Goal: Navigation & Orientation: Find specific page/section

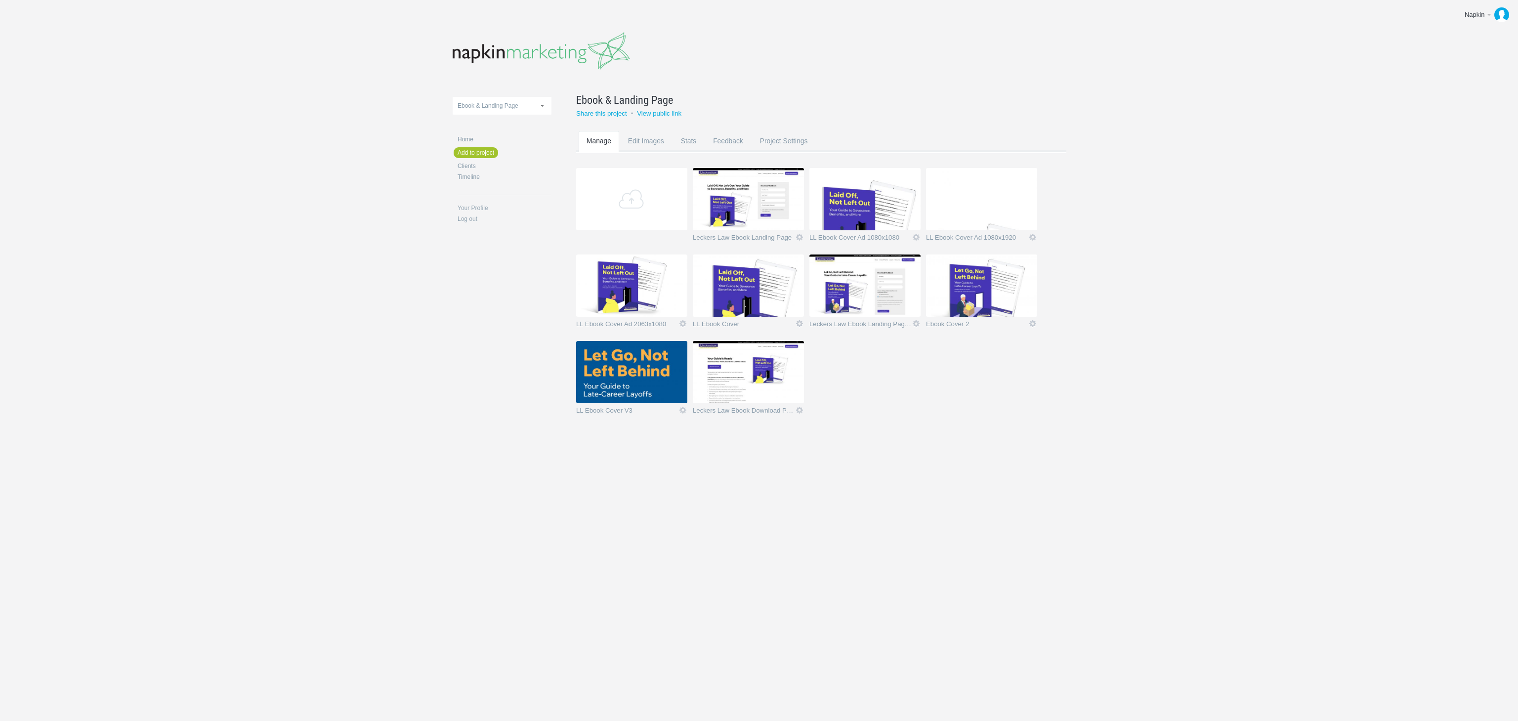
click at [769, 383] on img at bounding box center [748, 372] width 111 height 62
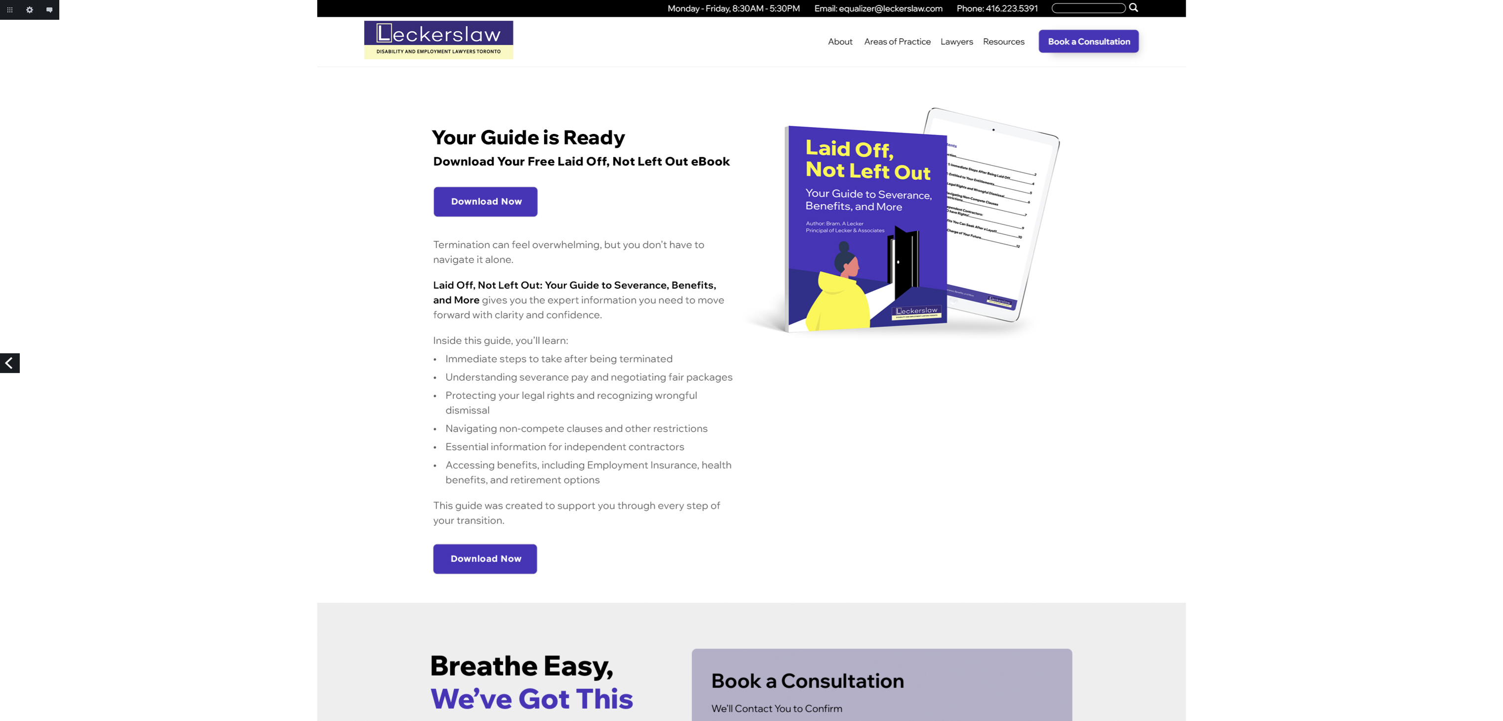
click at [475, 207] on img at bounding box center [751, 689] width 869 height 1379
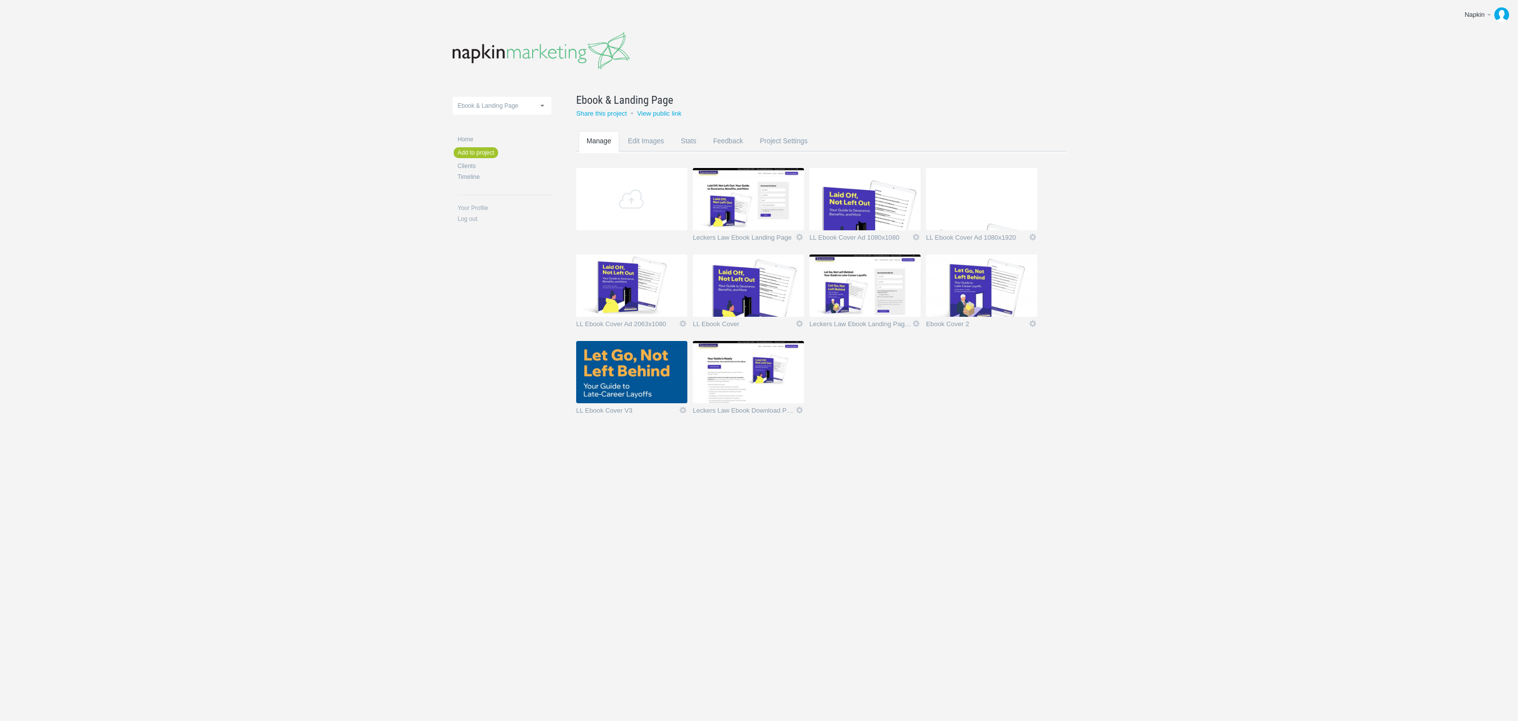
click at [648, 376] on img at bounding box center [631, 372] width 111 height 62
click at [775, 369] on img at bounding box center [748, 372] width 111 height 62
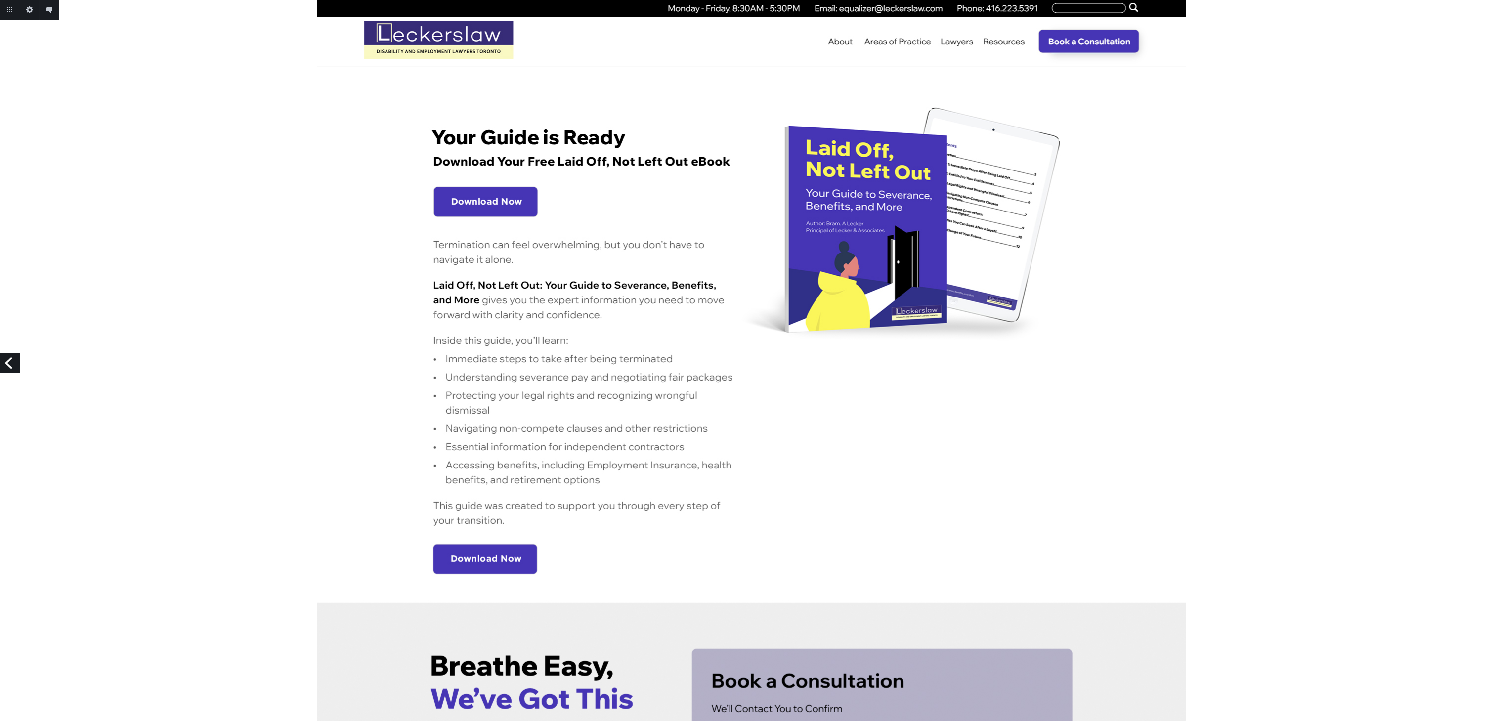
click at [701, 78] on img at bounding box center [751, 689] width 869 height 1379
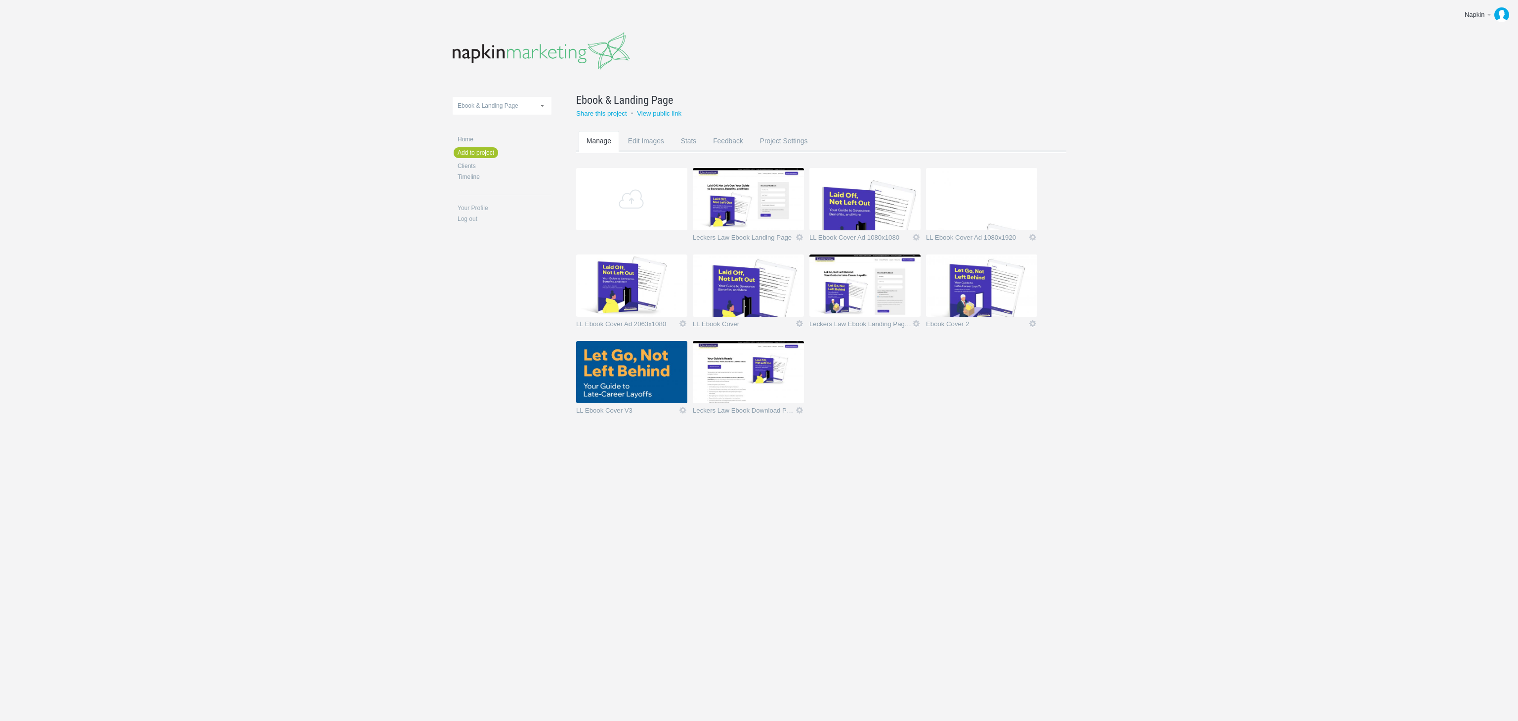
click at [655, 381] on img at bounding box center [631, 372] width 111 height 62
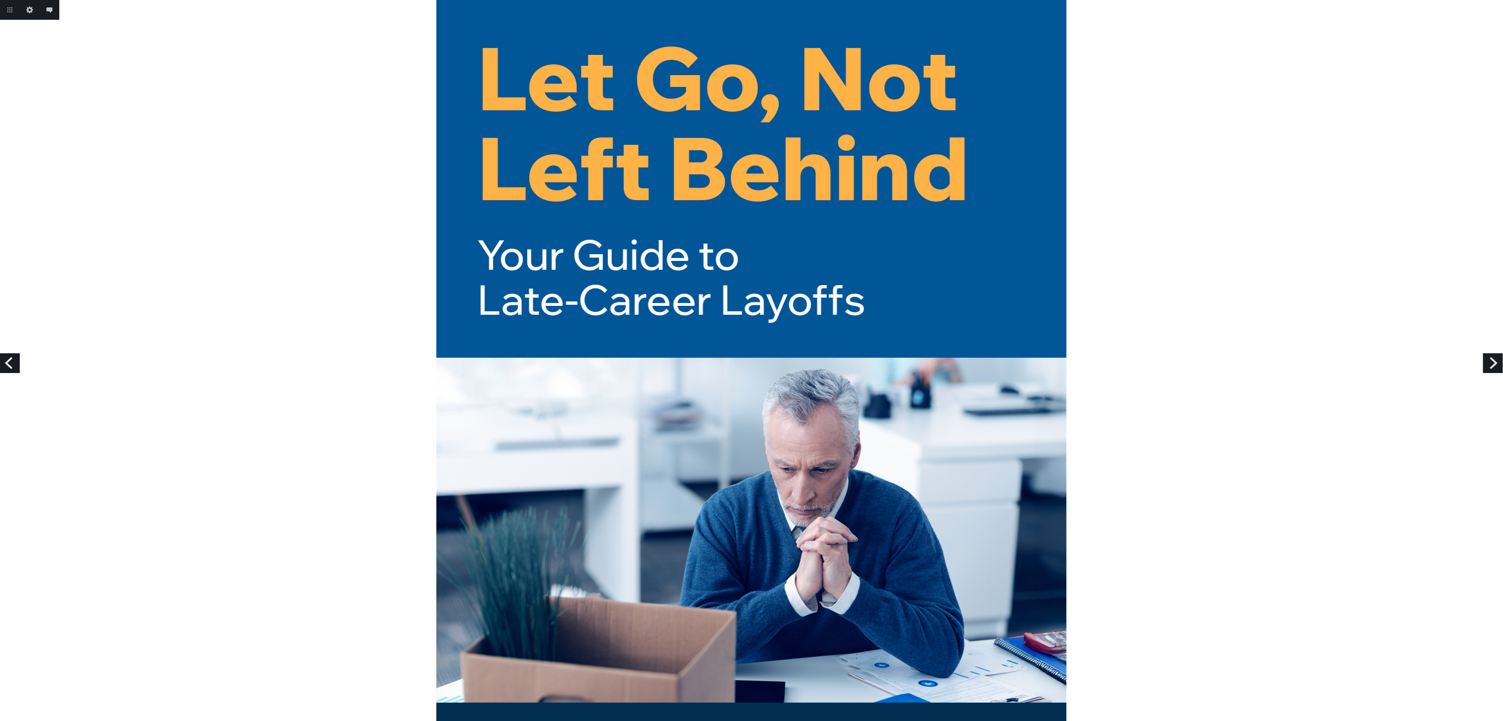
click at [6, 370] on link "Previous" at bounding box center [10, 363] width 20 height 20
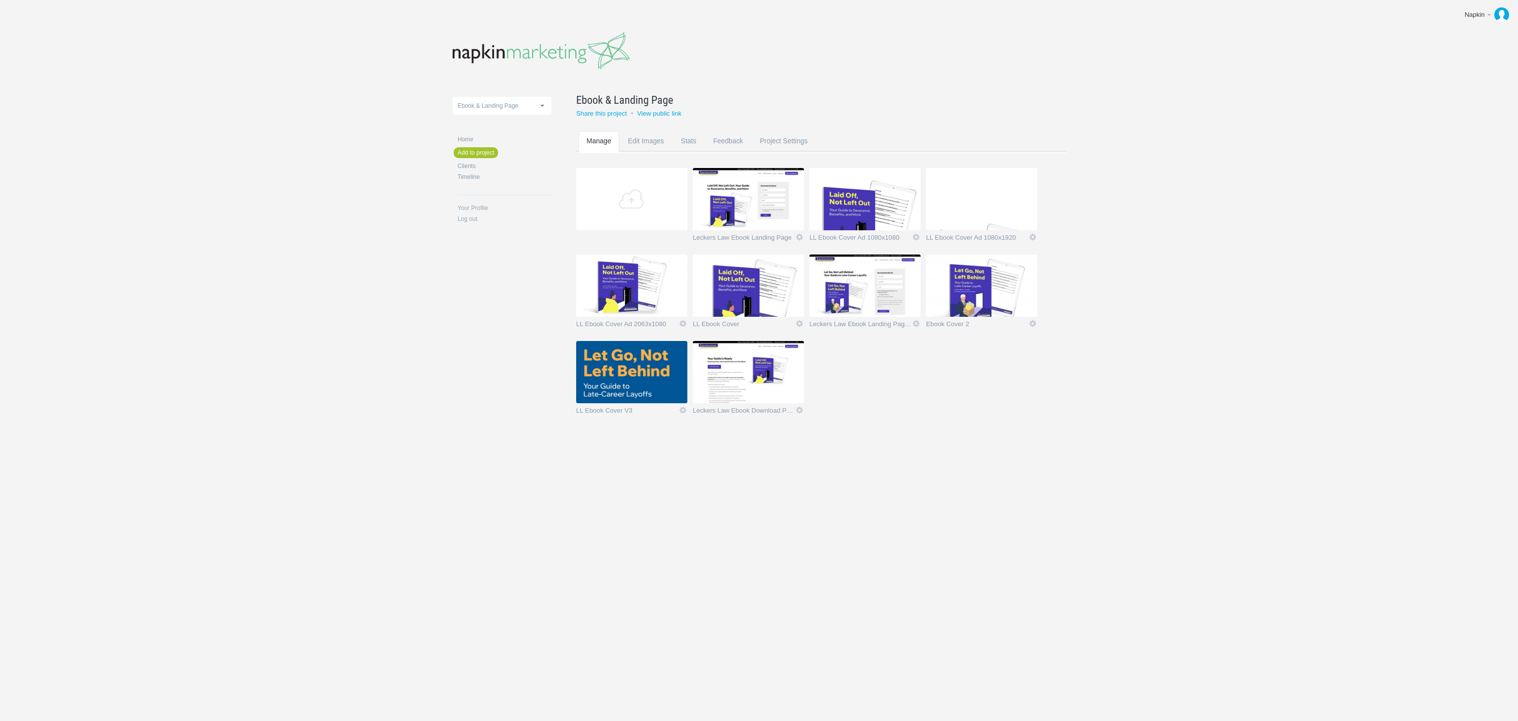
click at [749, 382] on img at bounding box center [748, 372] width 111 height 62
click at [749, 385] on img at bounding box center [748, 372] width 111 height 62
click at [749, 390] on img at bounding box center [748, 372] width 111 height 62
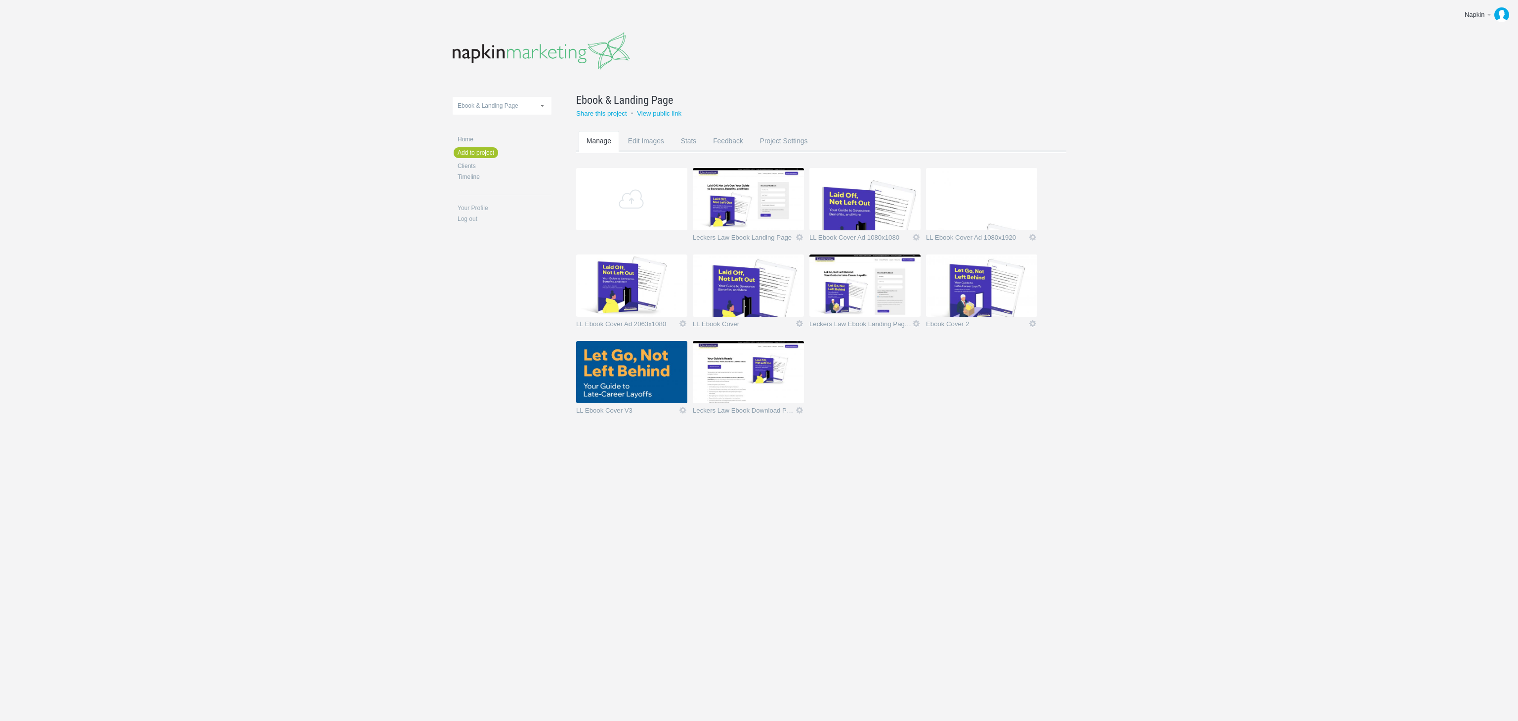
click at [749, 390] on img at bounding box center [748, 372] width 111 height 62
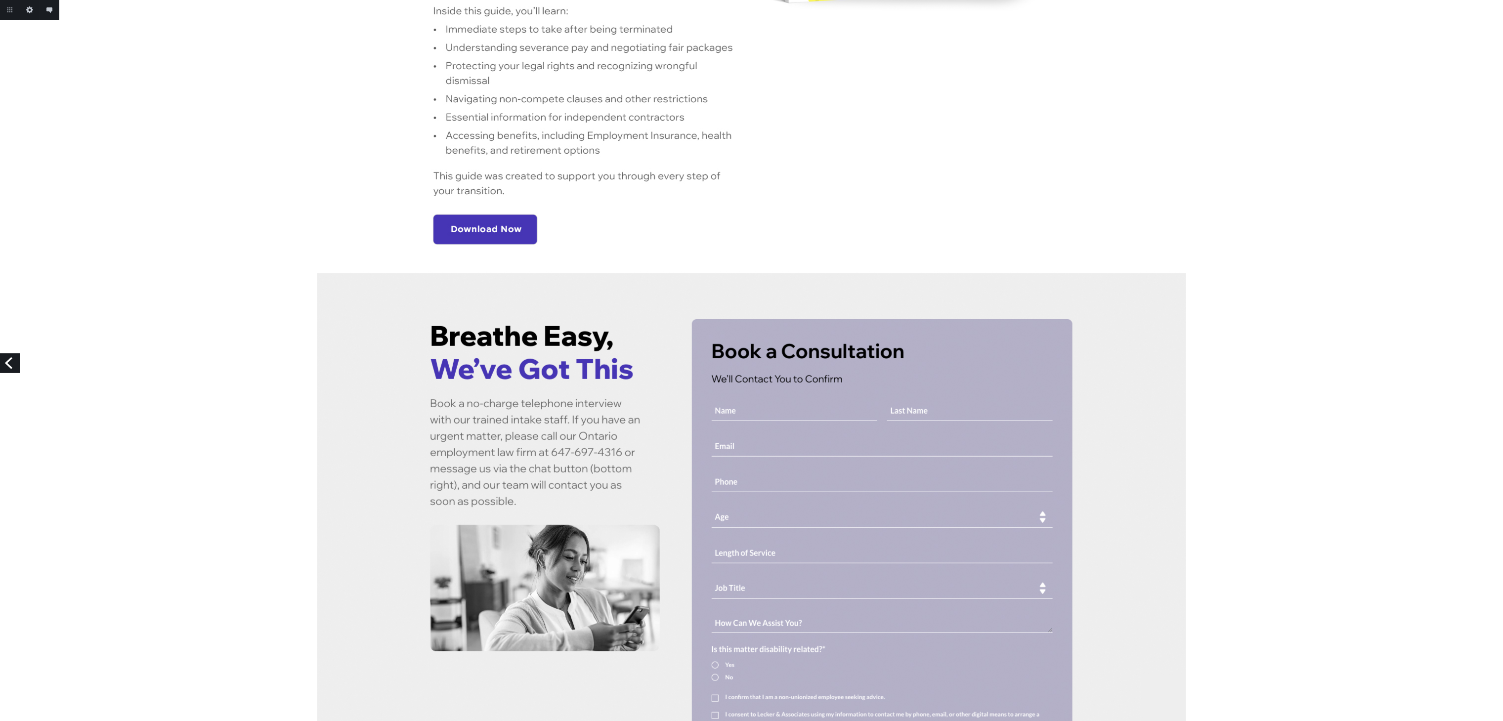
scroll to position [164, 0]
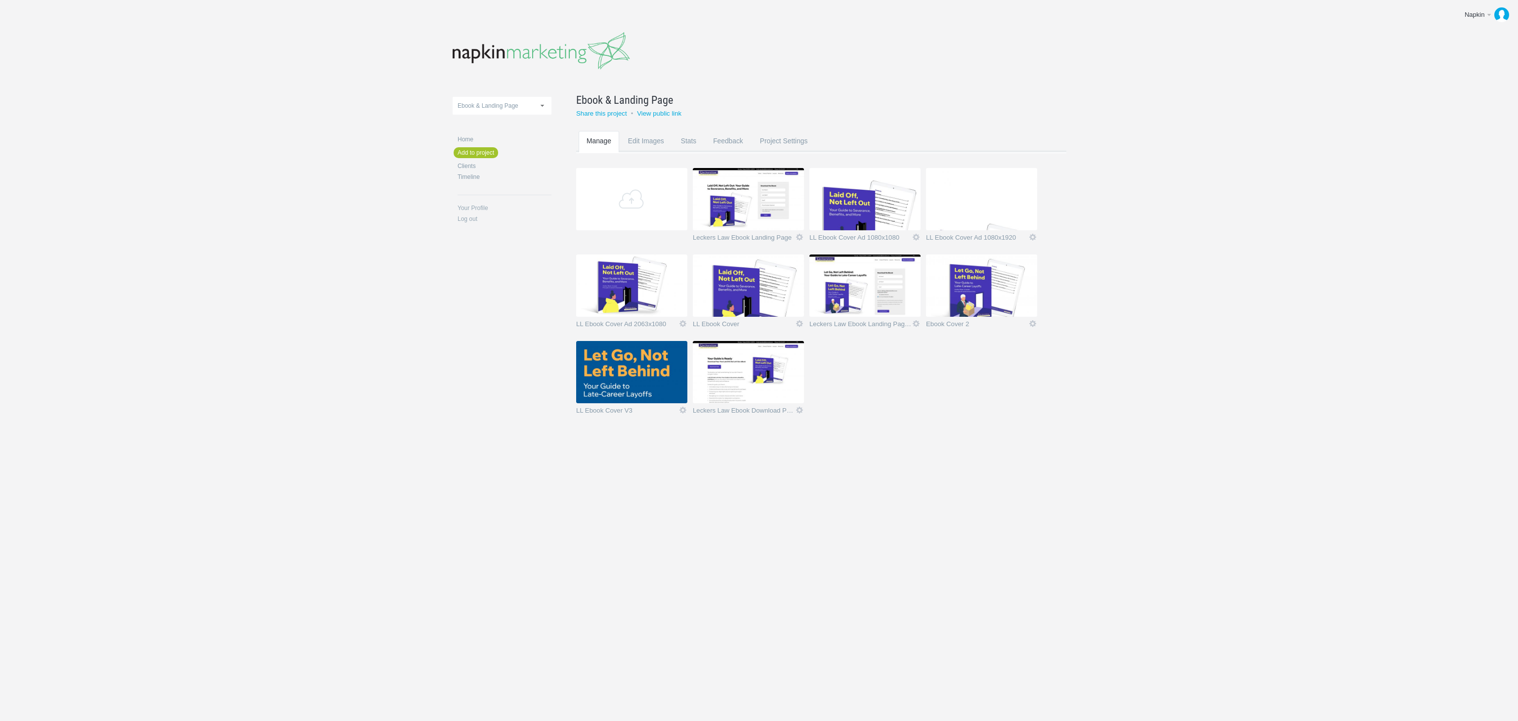
click at [752, 385] on img at bounding box center [748, 372] width 111 height 62
